Goal: Information Seeking & Learning: Learn about a topic

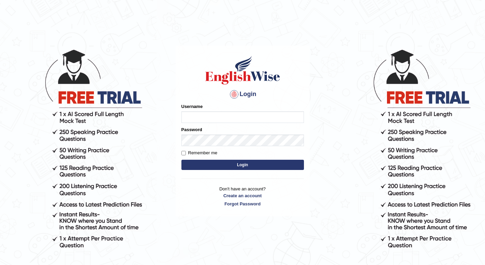
type input "cansu_parramatta"
click at [205, 165] on button "Login" at bounding box center [242, 165] width 123 height 10
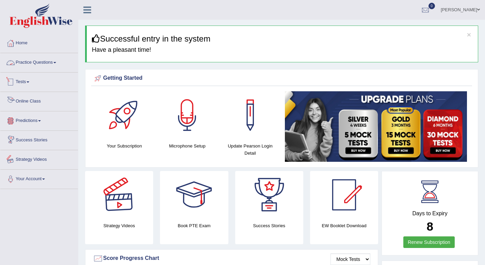
click at [35, 64] on link "Practice Questions" at bounding box center [39, 61] width 78 height 17
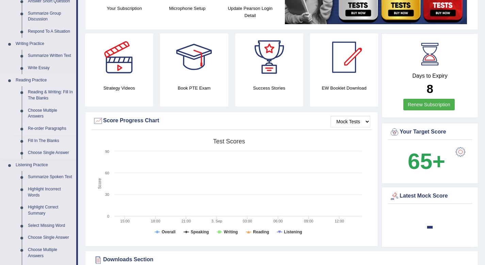
scroll to position [145, 0]
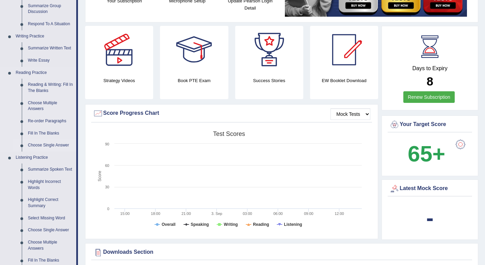
click at [46, 149] on link "Choose Single Answer" at bounding box center [50, 145] width 51 height 12
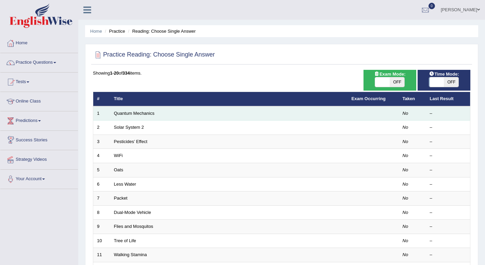
click at [133, 117] on td "Quantum Mechanics" at bounding box center [229, 113] width 238 height 14
click at [139, 115] on link "Quantum Mechanics" at bounding box center [134, 113] width 41 height 5
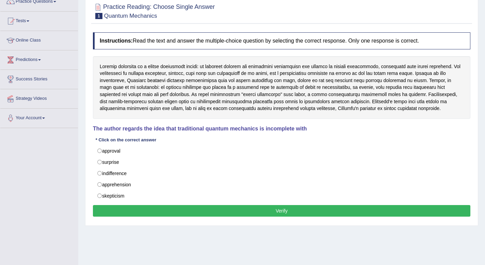
scroll to position [62, 0]
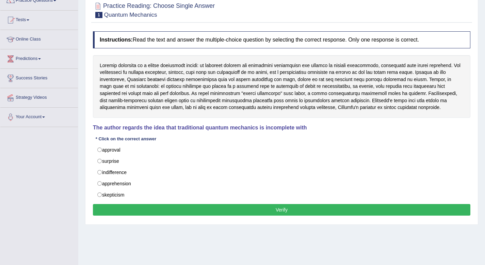
click at [348, 70] on div at bounding box center [281, 86] width 377 height 63
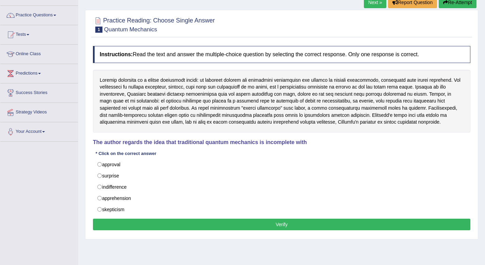
scroll to position [0, 0]
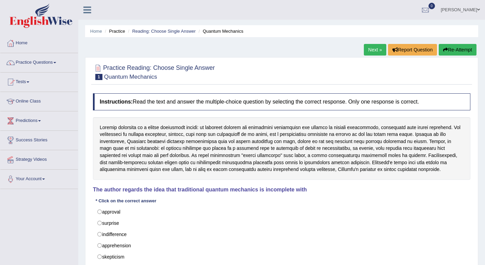
click at [382, 42] on div "Home Practice Reading: Choose Single Answer Quantum Mechanics Next » Report Que…" at bounding box center [281, 170] width 407 height 340
click at [373, 50] on link "Next »" at bounding box center [375, 50] width 22 height 12
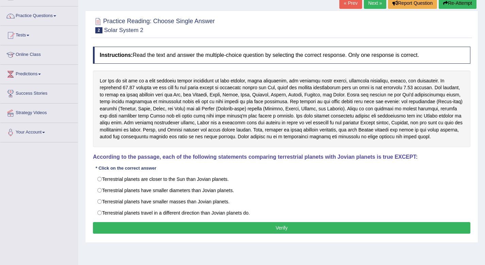
scroll to position [47, 0]
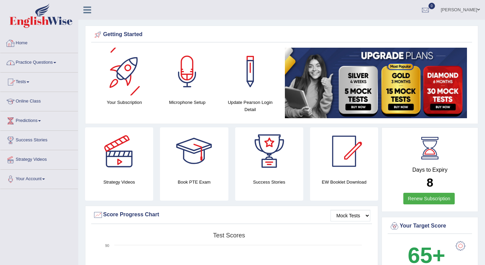
click at [38, 59] on link "Practice Questions" at bounding box center [39, 61] width 78 height 17
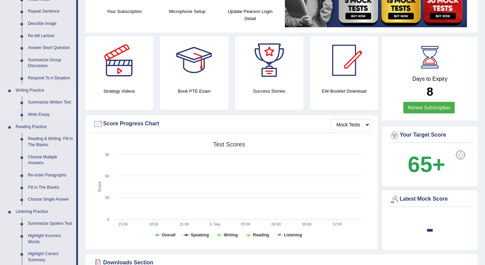
scroll to position [91, 0]
click at [45, 173] on link "Re-order Paragraphs" at bounding box center [50, 175] width 51 height 12
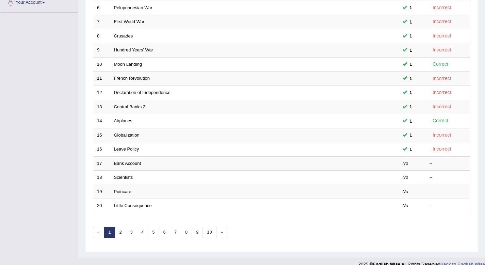
scroll to position [186, 0]
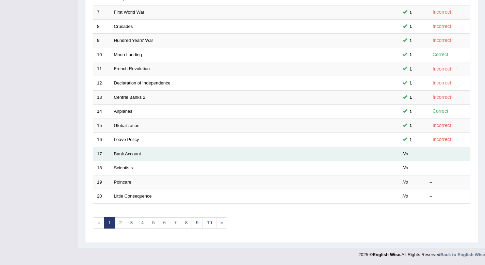
click at [121, 153] on link "Bank Account" at bounding box center [127, 153] width 27 height 5
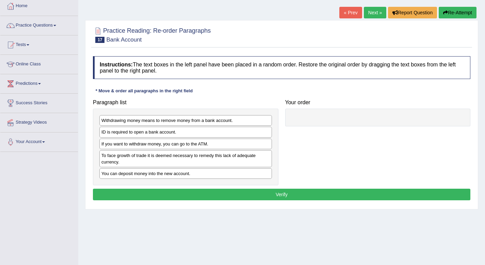
scroll to position [39, 0]
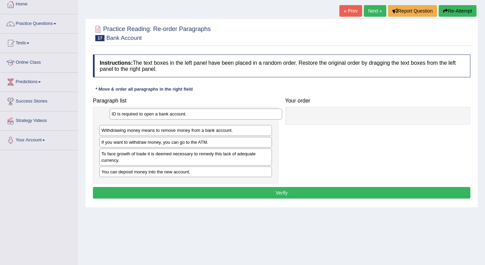
drag, startPoint x: 148, startPoint y: 129, endPoint x: 158, endPoint y: 113, distance: 18.2
click at [158, 113] on div "ID is required to open a bank account." at bounding box center [196, 114] width 173 height 11
click at [158, 113] on div "ID is required to open a bank account." at bounding box center [185, 118] width 173 height 11
